Goal: Information Seeking & Learning: Compare options

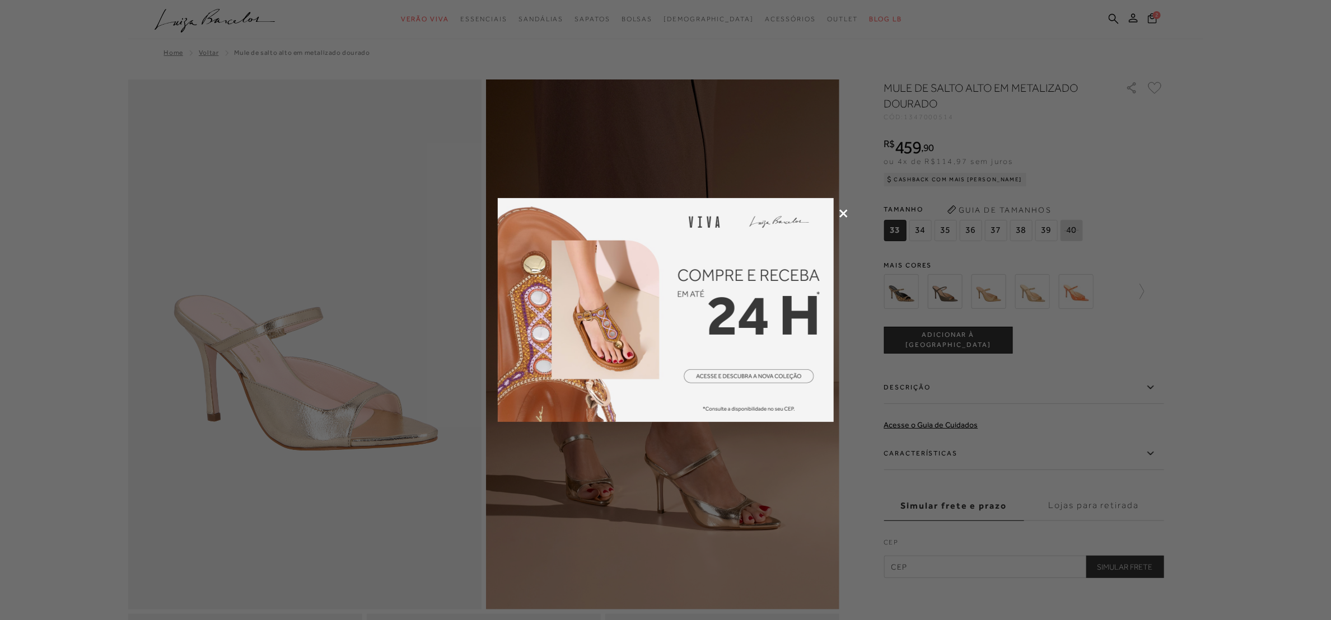
click at [842, 218] on div at bounding box center [665, 310] width 1331 height 620
click at [845, 209] on icon at bounding box center [843, 213] width 8 height 8
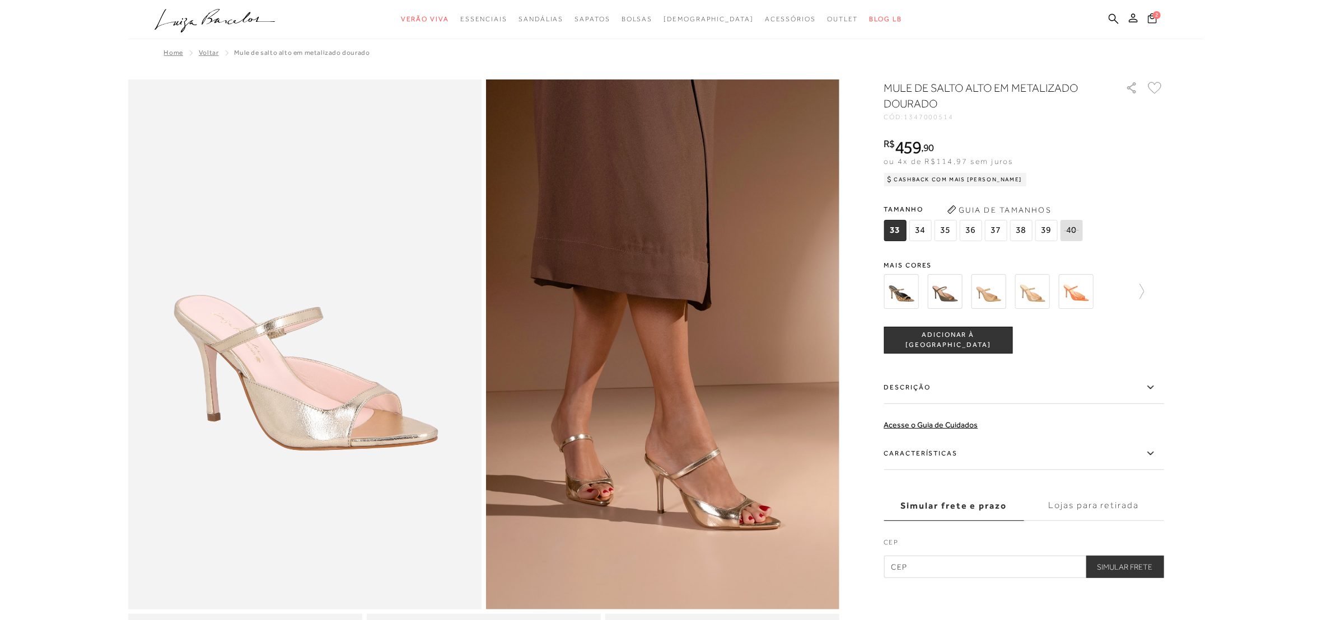
click at [954, 292] on img at bounding box center [945, 291] width 35 height 35
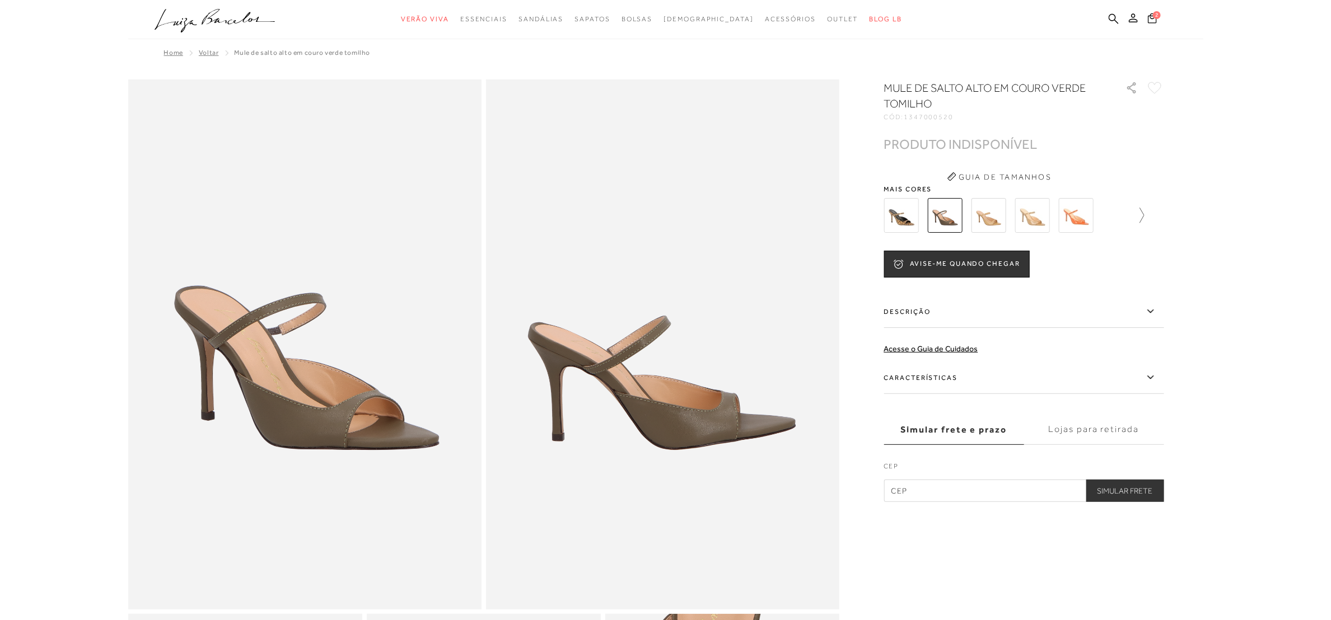
click at [1141, 217] on icon at bounding box center [1137, 216] width 16 height 16
click at [919, 216] on img at bounding box center [921, 215] width 35 height 35
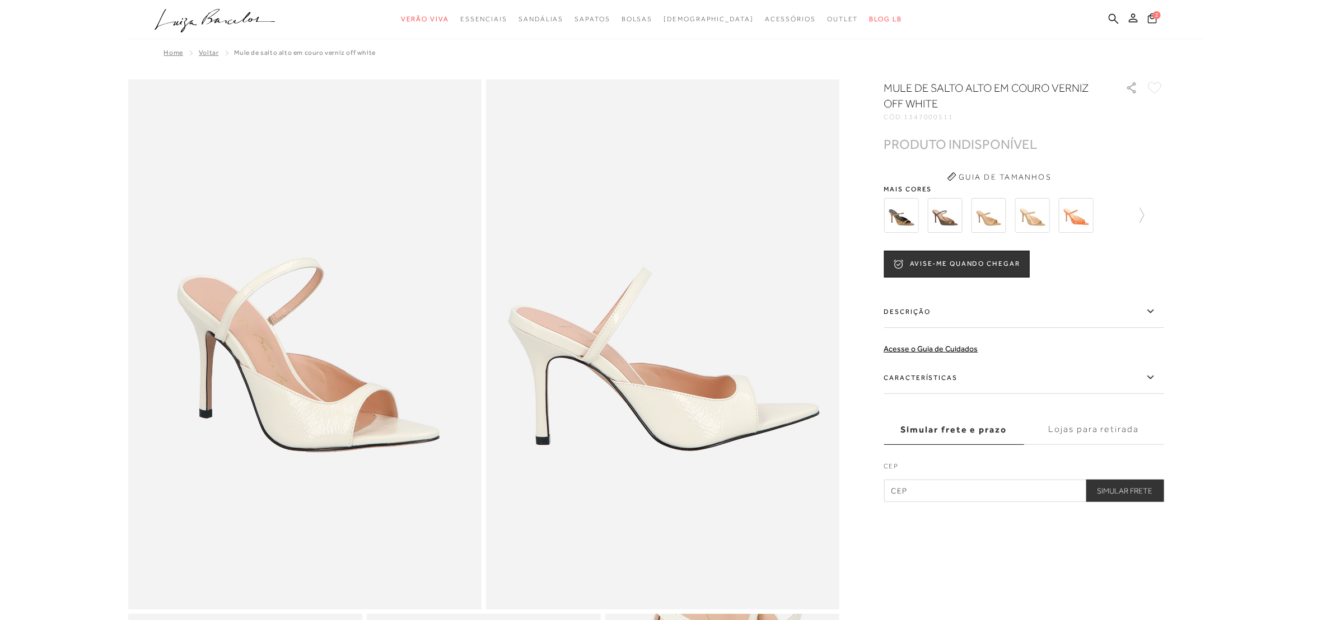
click at [988, 202] on img at bounding box center [988, 215] width 35 height 35
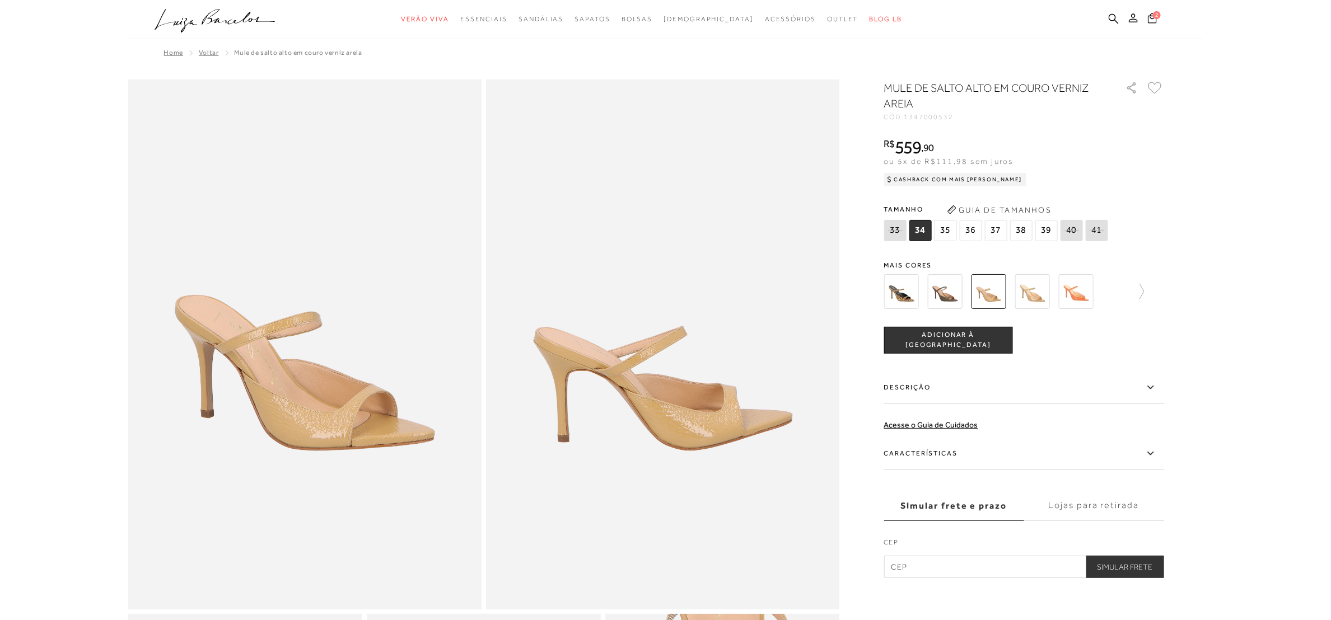
click at [1144, 289] on div at bounding box center [1024, 291] width 280 height 41
click at [1138, 287] on icon at bounding box center [1137, 292] width 16 height 16
click at [1163, 294] on icon at bounding box center [1156, 292] width 16 height 16
click at [1052, 298] on img at bounding box center [1052, 291] width 35 height 35
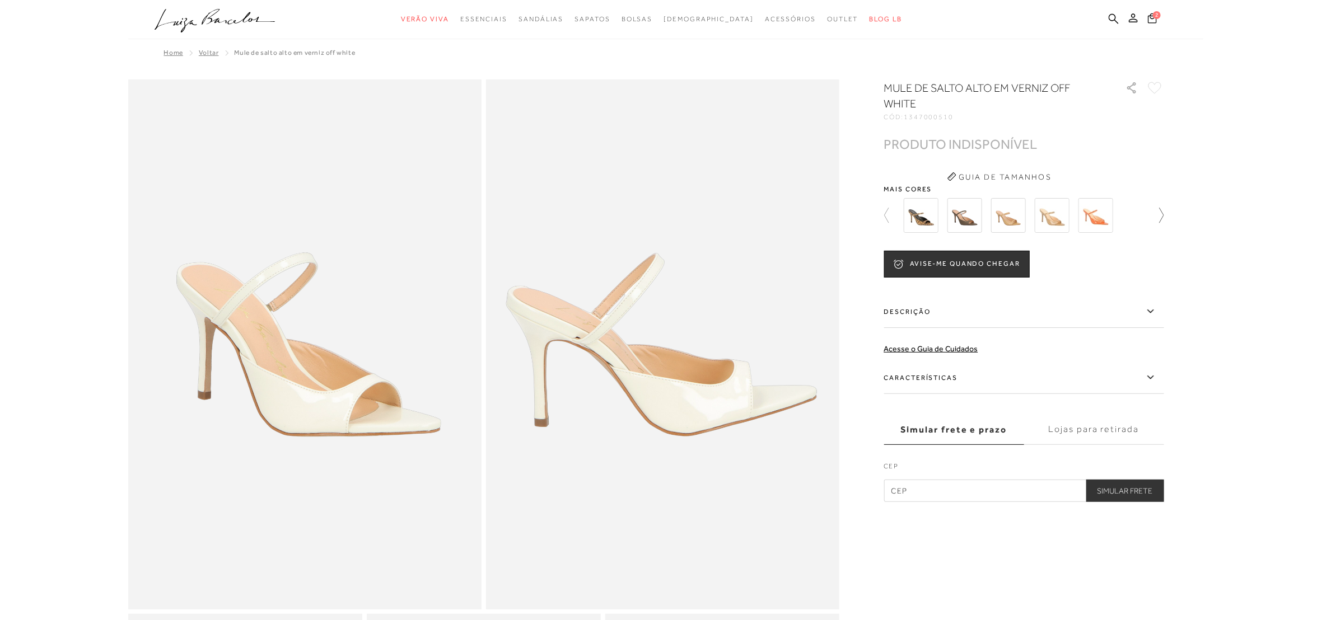
click at [1161, 218] on icon at bounding box center [1161, 215] width 4 height 15
click at [1156, 220] on icon at bounding box center [1156, 216] width 16 height 16
click at [1156, 220] on div at bounding box center [1030, 215] width 260 height 41
click at [1097, 222] on img at bounding box center [1095, 215] width 35 height 35
